Goal: Transaction & Acquisition: Purchase product/service

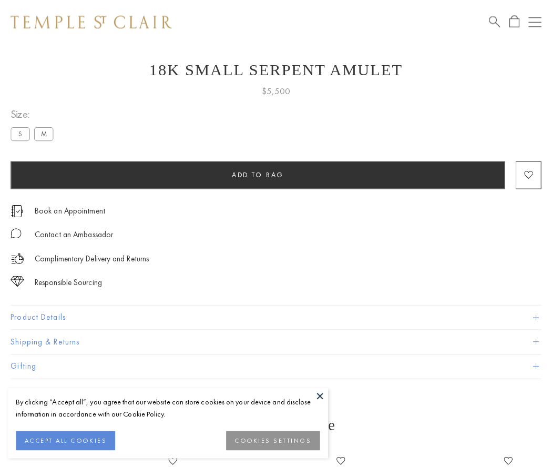
scroll to position [42, 0]
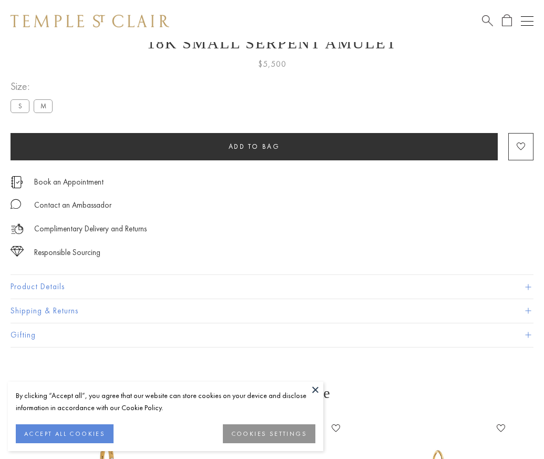
click at [254, 146] on span "Add to bag" at bounding box center [255, 146] width 52 height 9
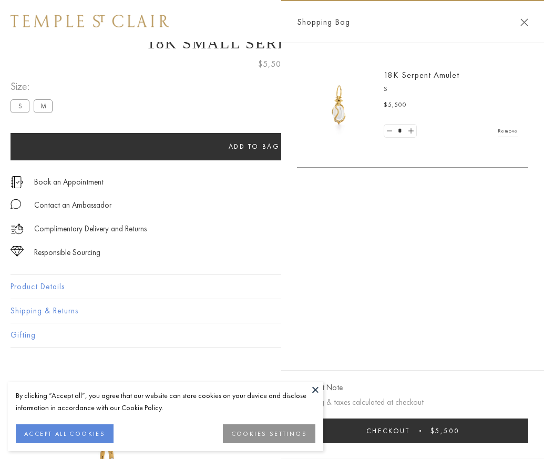
click at [410, 435] on span "Checkout" at bounding box center [388, 430] width 44 height 9
